Goal: Information Seeking & Learning: Understand process/instructions

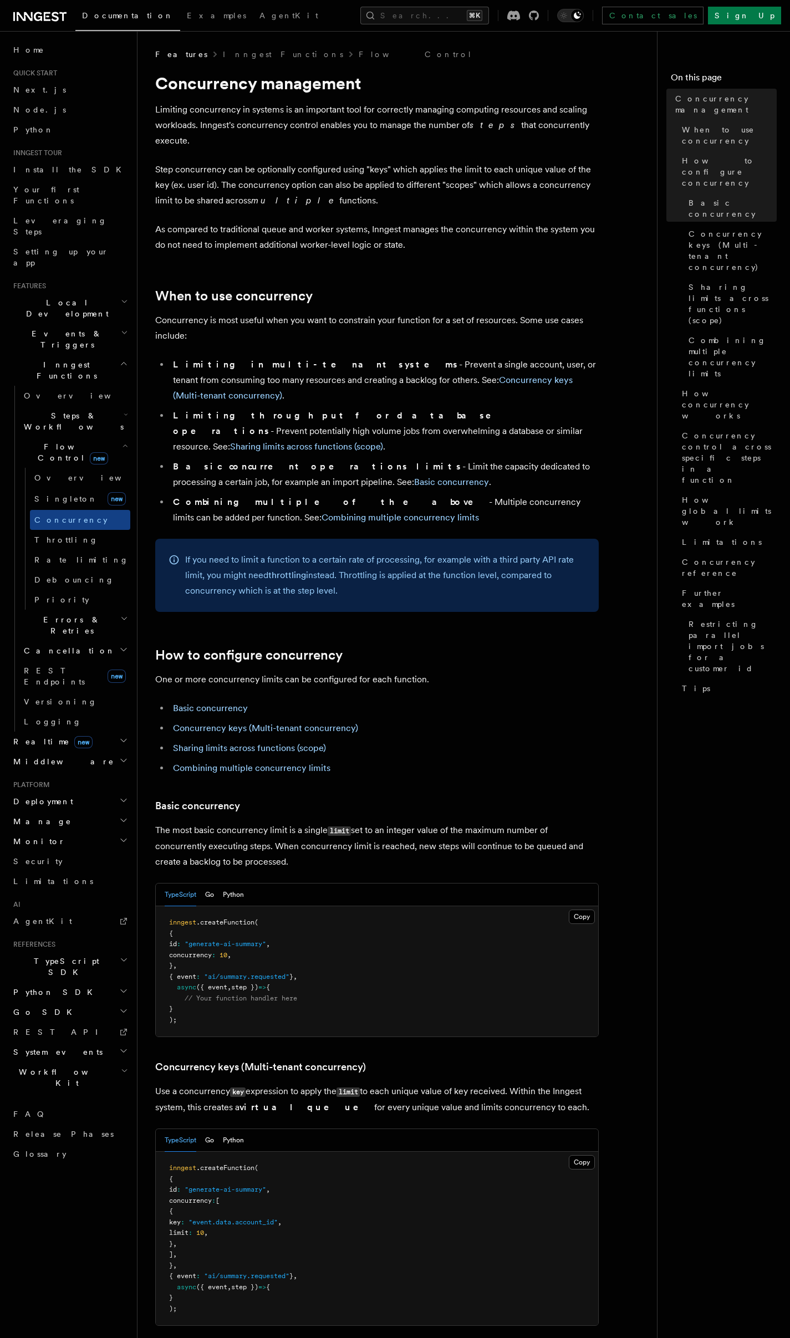
click at [208, 112] on p "Limiting concurrency in systems is an important tool for correctly managing com…" at bounding box center [376, 125] width 443 height 47
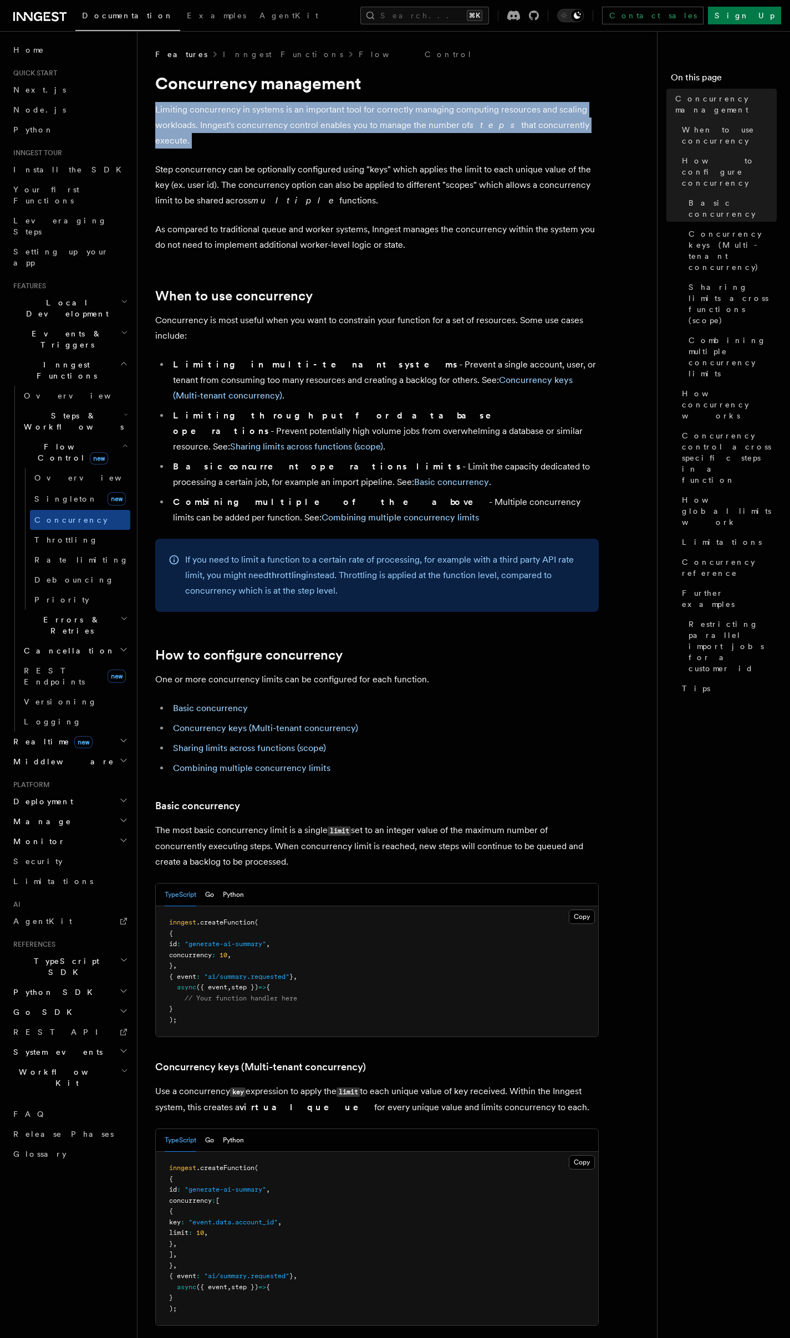
click at [208, 112] on p "Limiting concurrency in systems is an important tool for correctly managing com…" at bounding box center [376, 125] width 443 height 47
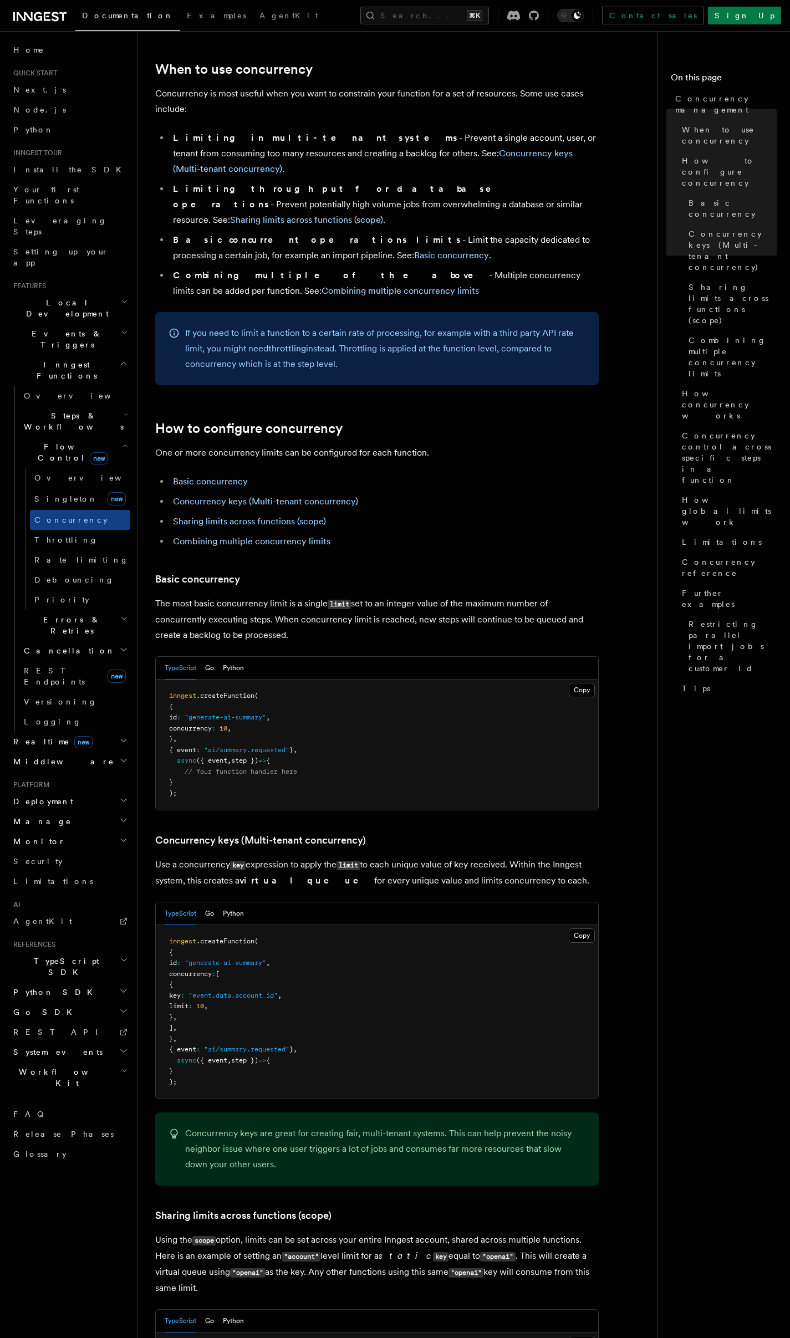
scroll to position [14, 0]
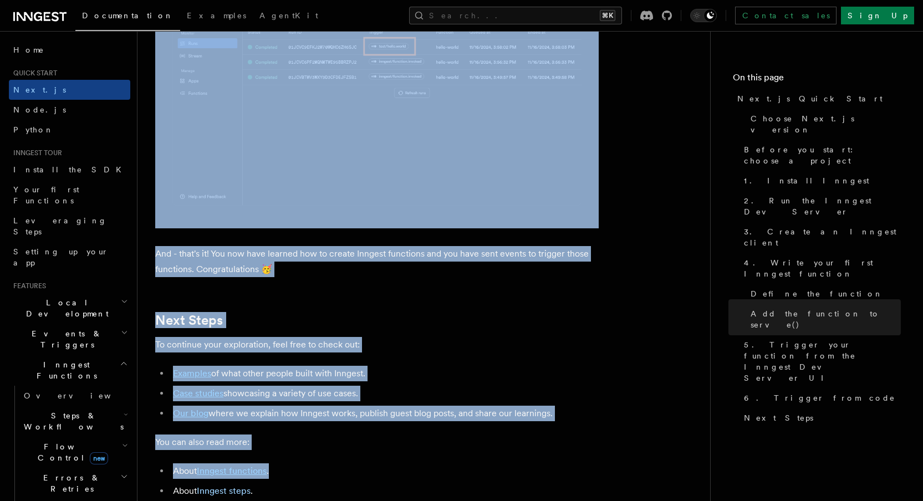
scroll to position [6970, 0]
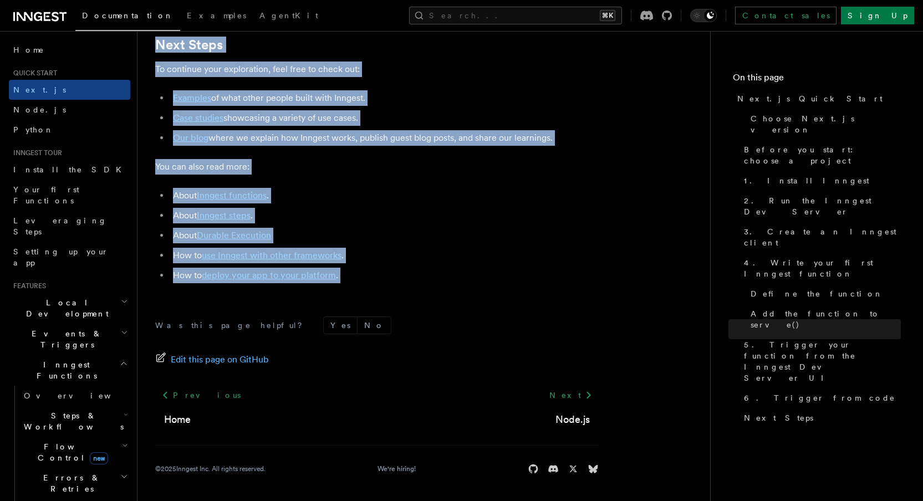
drag, startPoint x: 155, startPoint y: 76, endPoint x: 380, endPoint y: 290, distance: 310.5
copy article "Next.js Quick Start In this tutorial you will add Inngest to a Next.js app to s…"
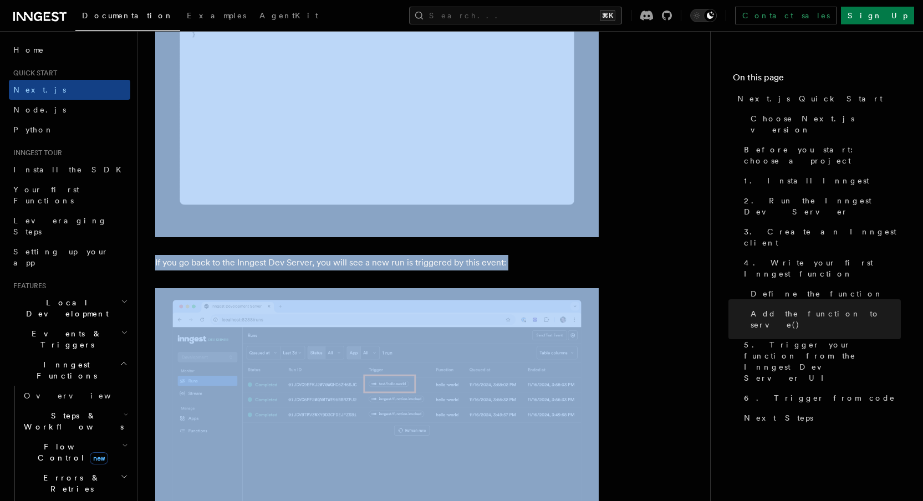
scroll to position [6221, 0]
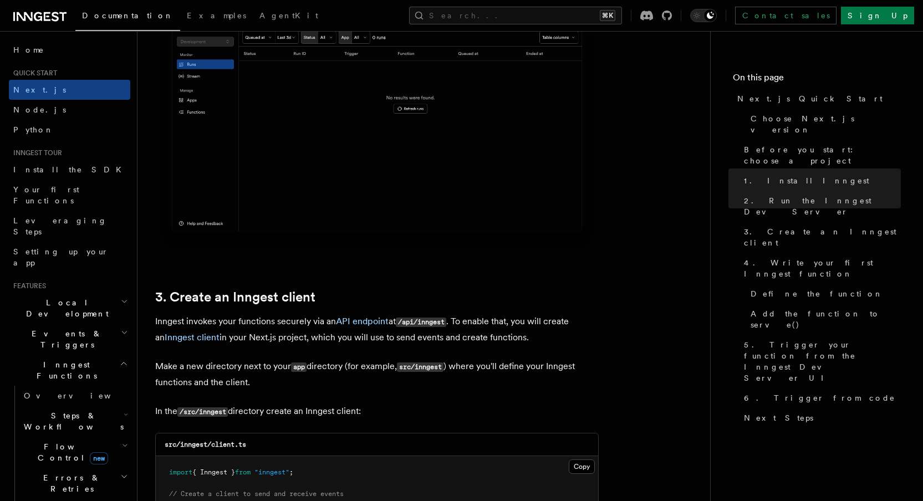
scroll to position [1086, 0]
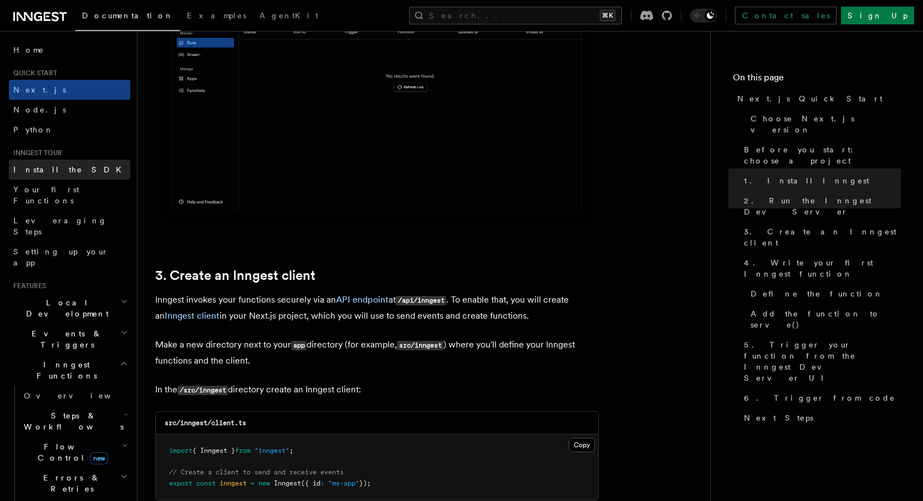
click at [69, 173] on link "Install the SDK" at bounding box center [69, 170] width 121 height 20
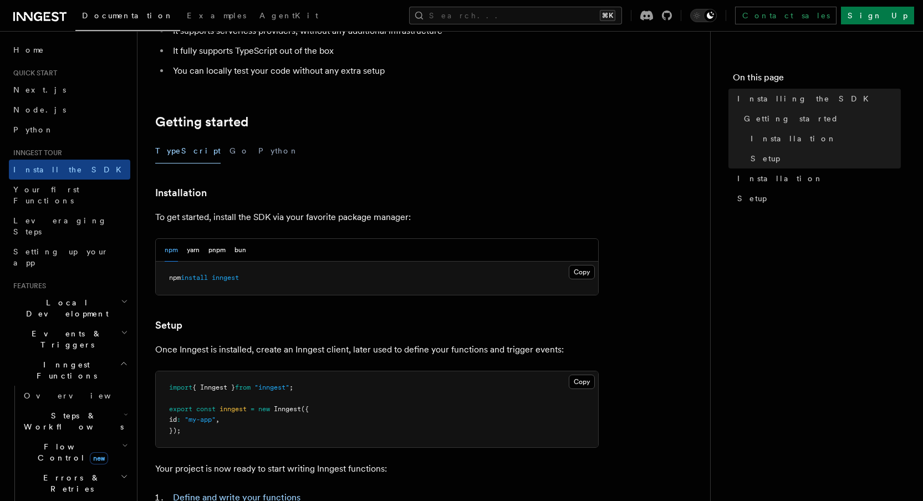
scroll to position [166, 0]
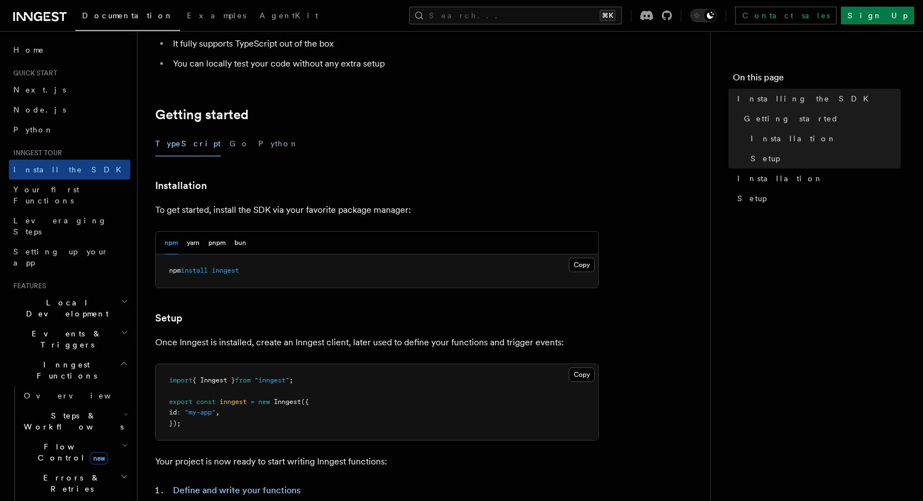
click at [467, 157] on article "Inngest tour Installing the SDK The Inngest SDK allows you to write reliable, d…" at bounding box center [423, 319] width 537 height 873
click at [18, 83] on link "Next.js" at bounding box center [69, 90] width 121 height 20
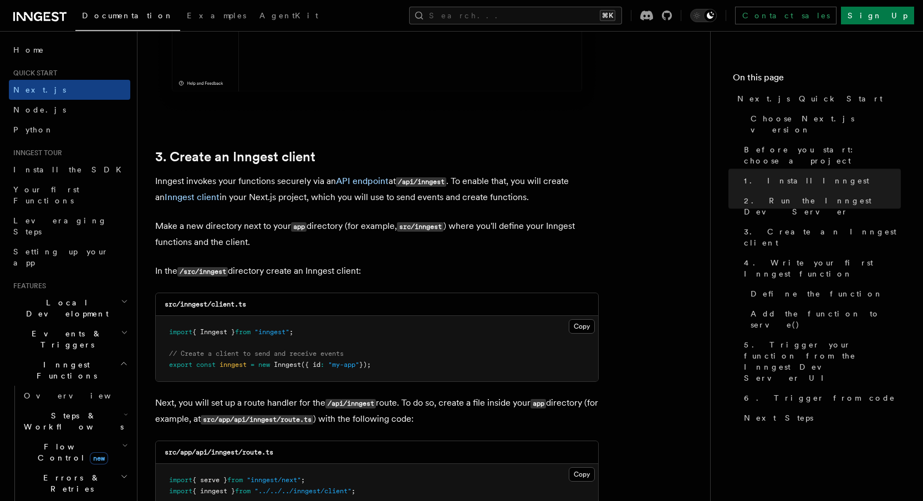
scroll to position [1395, 0]
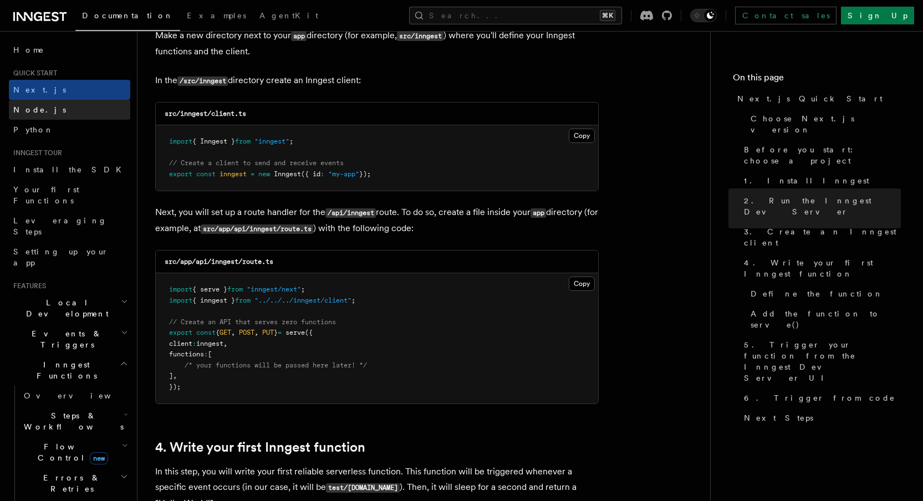
click at [56, 104] on link "Node.js" at bounding box center [69, 110] width 121 height 20
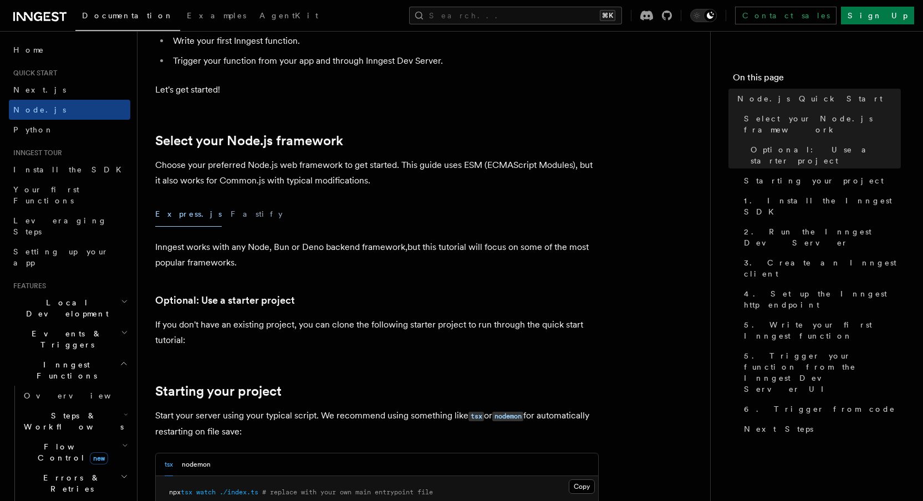
scroll to position [460, 0]
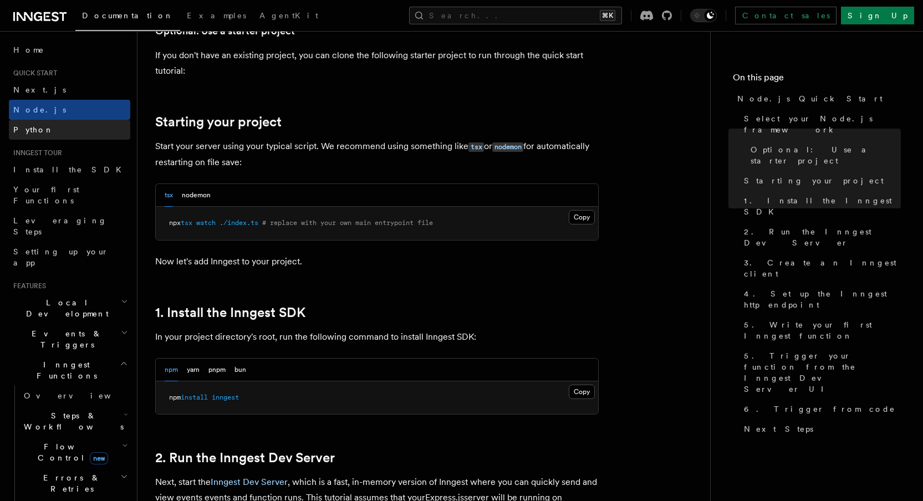
click at [36, 131] on span "Python" at bounding box center [33, 129] width 40 height 9
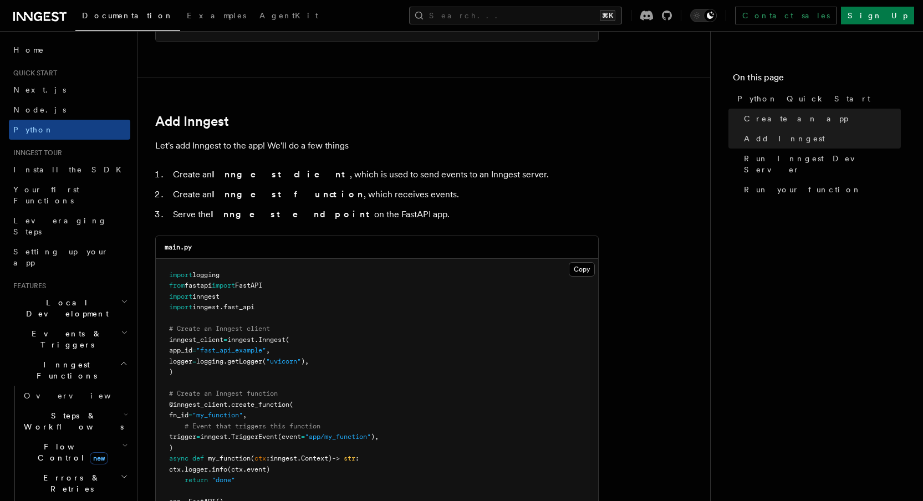
scroll to position [377, 0]
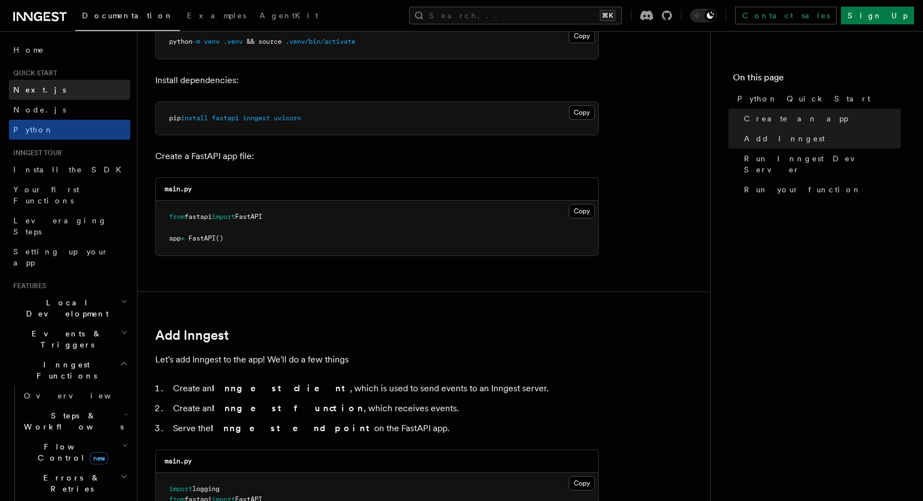
click at [59, 95] on link "Next.js" at bounding box center [69, 90] width 121 height 20
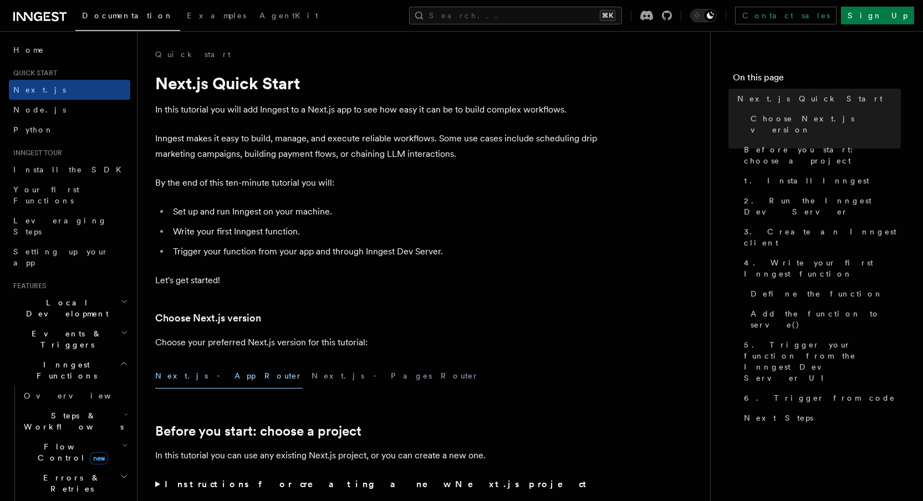
scroll to position [134, 0]
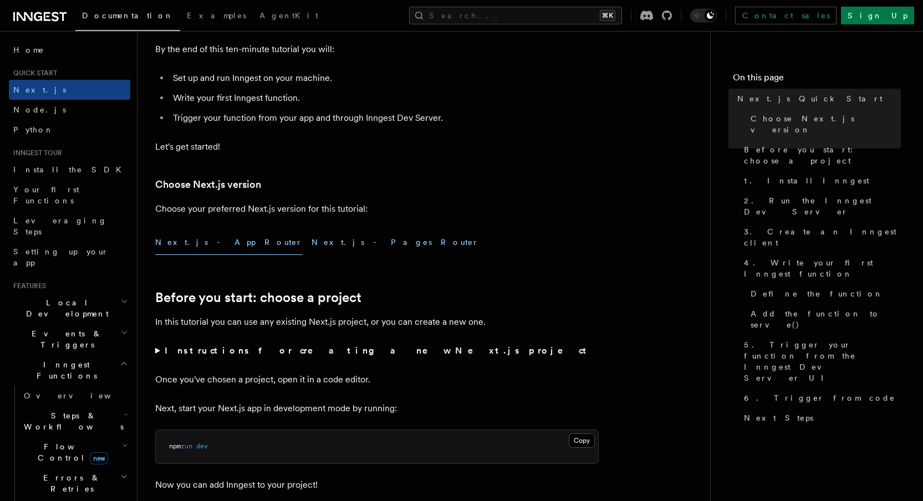
click at [311, 238] on button "Next.js - Pages Router" at bounding box center [394, 242] width 167 height 25
click at [167, 238] on button "Next.js - App Router" at bounding box center [228, 242] width 147 height 25
